Goal: Information Seeking & Learning: Learn about a topic

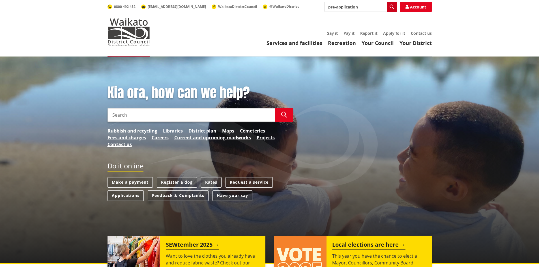
type input "pre-application"
click at [390, 5] on icon "button" at bounding box center [392, 7] width 5 height 5
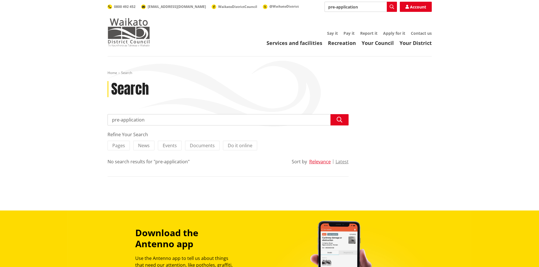
click at [123, 24] on img at bounding box center [129, 32] width 42 height 28
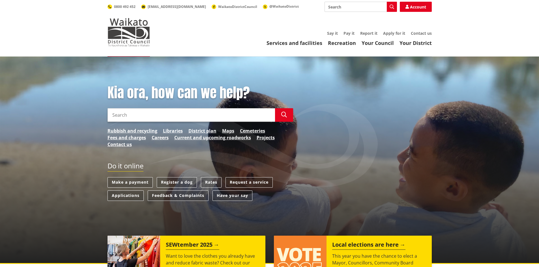
click at [190, 119] on input "Search" at bounding box center [192, 115] width 168 height 14
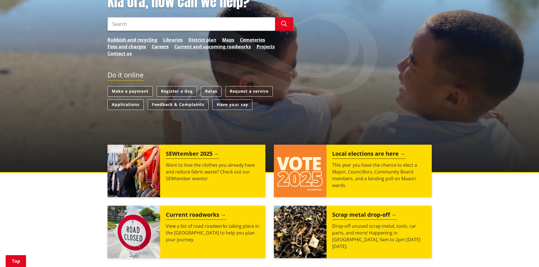
scroll to position [85, 0]
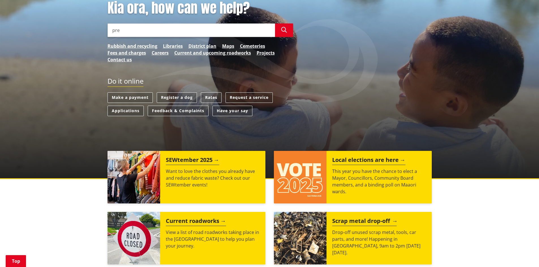
type input "pre"
